Goal: Transaction & Acquisition: Purchase product/service

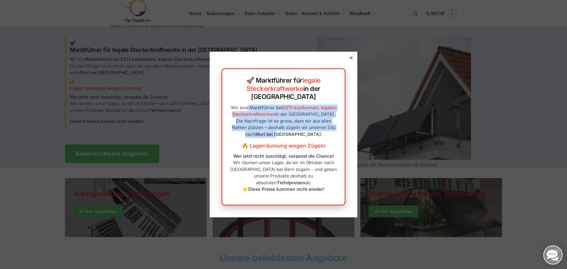
drag, startPoint x: 233, startPoint y: 111, endPoint x: 326, endPoint y: 129, distance: 94.7
click at [326, 129] on p "Wir sind Marktführer bei ESTI-konformen, legalen Steckerkraftwerken in der [GEO…" at bounding box center [283, 121] width 110 height 33
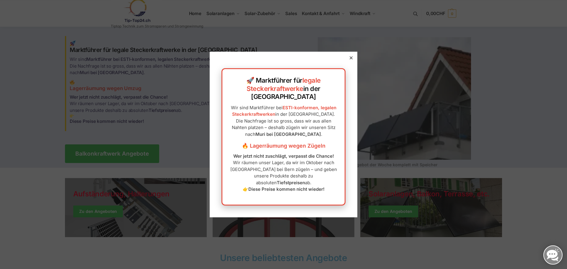
click at [333, 142] on h3 "🔥 Lagerräumung wegen Zügeln" at bounding box center [283, 146] width 110 height 8
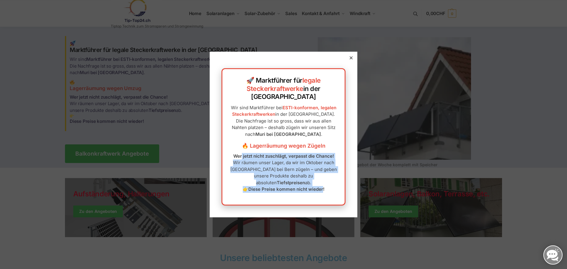
drag, startPoint x: 238, startPoint y: 153, endPoint x: 319, endPoint y: 181, distance: 86.0
click at [319, 181] on p "Wer jetzt nicht zuschlägt, verpasst die Chance! Wir räumen unser Lager, da wir …" at bounding box center [283, 173] width 110 height 40
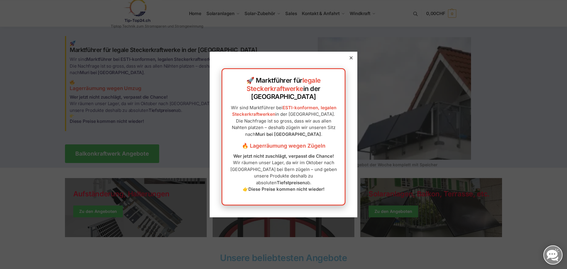
click at [342, 71] on div "🚀 Marktführer für legale Steckerkraftwerke in der Schweiz Wir sind Marktführer …" at bounding box center [284, 134] width 148 height 165
click at [350, 59] on icon at bounding box center [351, 57] width 3 height 3
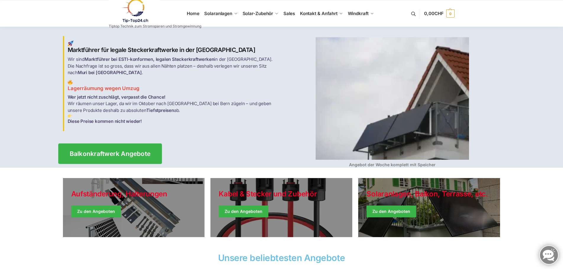
click at [117, 151] on span "Balkonkraftwerk Angebote" at bounding box center [109, 154] width 81 height 6
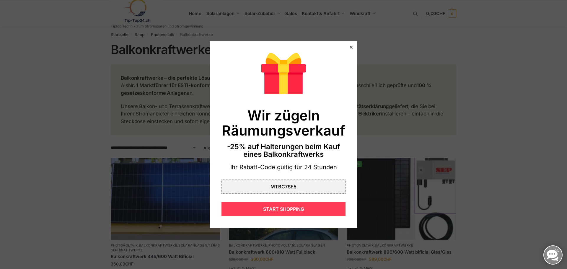
click at [286, 209] on div "START SHOPPING" at bounding box center [283, 209] width 124 height 14
